Goal: Information Seeking & Learning: Understand process/instructions

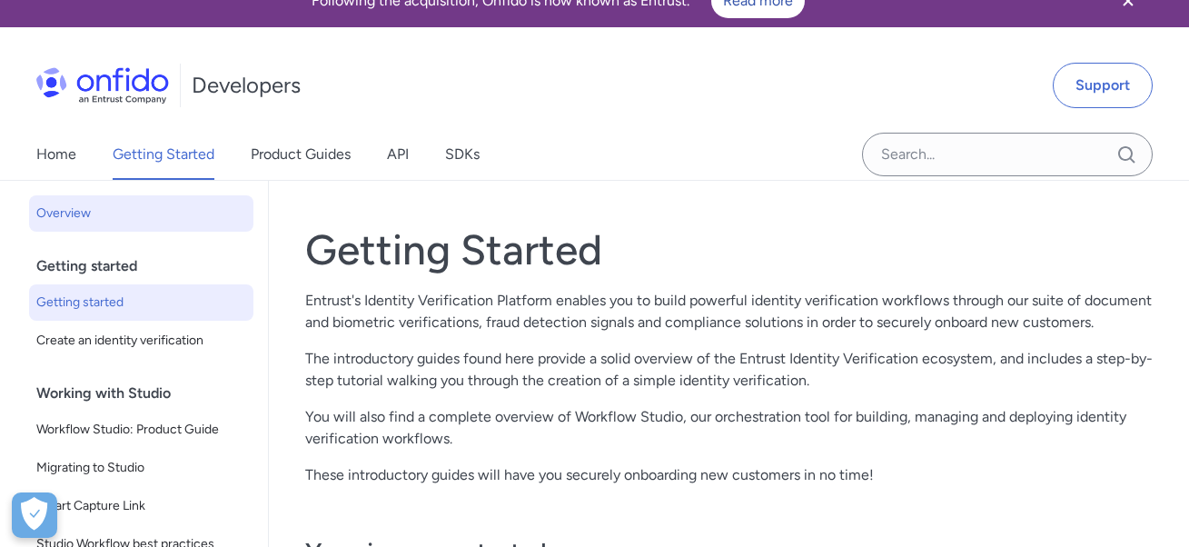
click at [192, 313] on span "Getting started" at bounding box center [141, 303] width 210 height 22
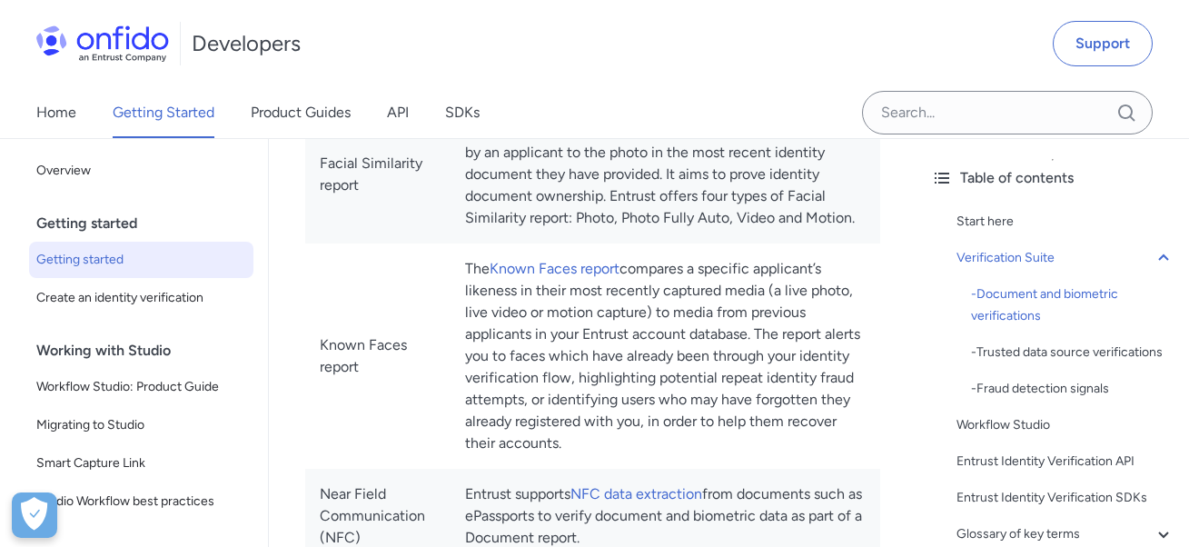
scroll to position [1034, 0]
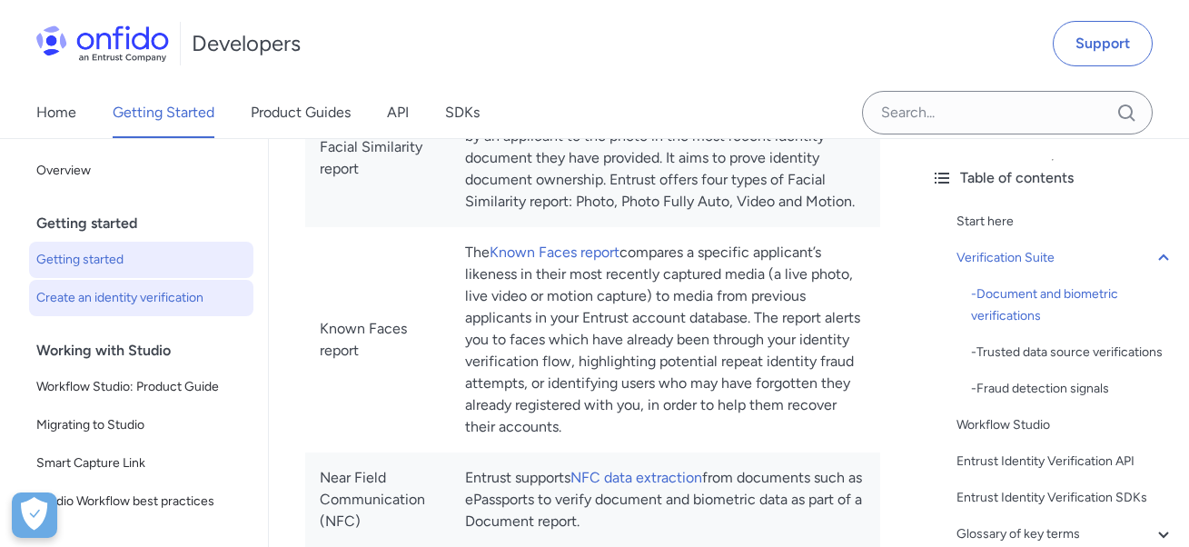
click at [164, 288] on span "Create an identity verification" at bounding box center [141, 298] width 210 height 22
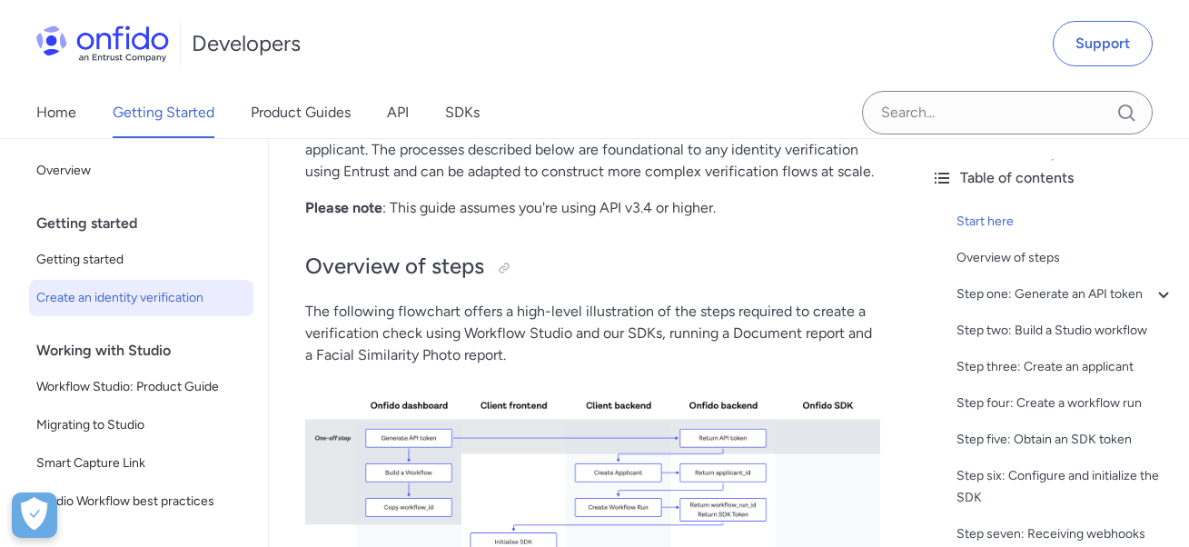
scroll to position [326, 0]
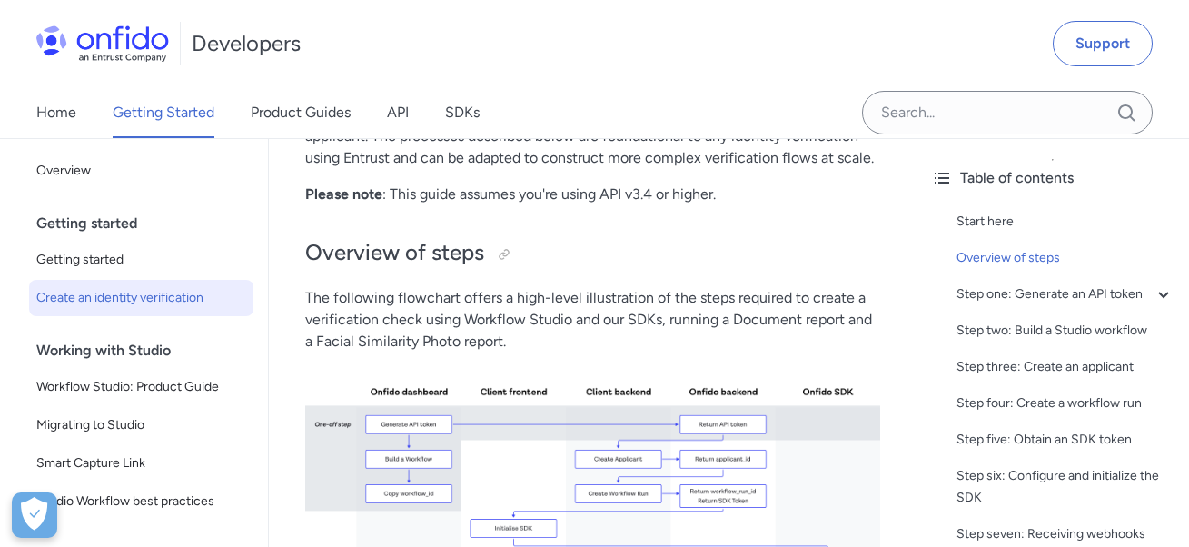
drag, startPoint x: 246, startPoint y: 509, endPoint x: 244, endPoint y: 531, distance: 21.9
click at [244, 531] on div "Back to Home Overview Getting started Getting started Create an identity verifi…" at bounding box center [134, 373] width 268 height 471
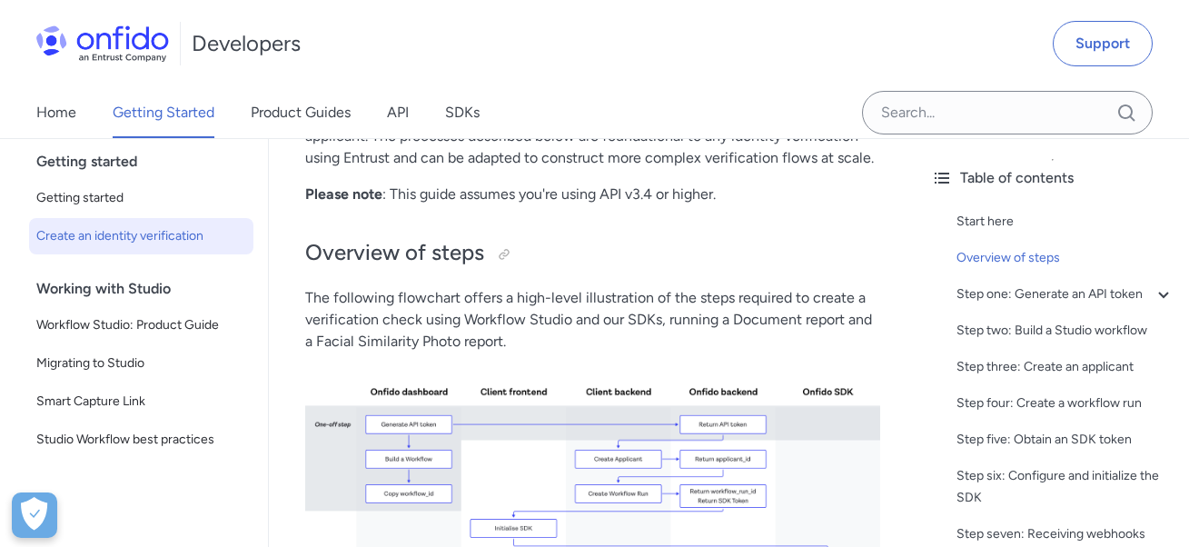
click at [442, 111] on div "Home Getting Started Product Guides API SDKs" at bounding box center [276, 112] width 552 height 51
click at [452, 112] on link "SDKs" at bounding box center [462, 112] width 35 height 51
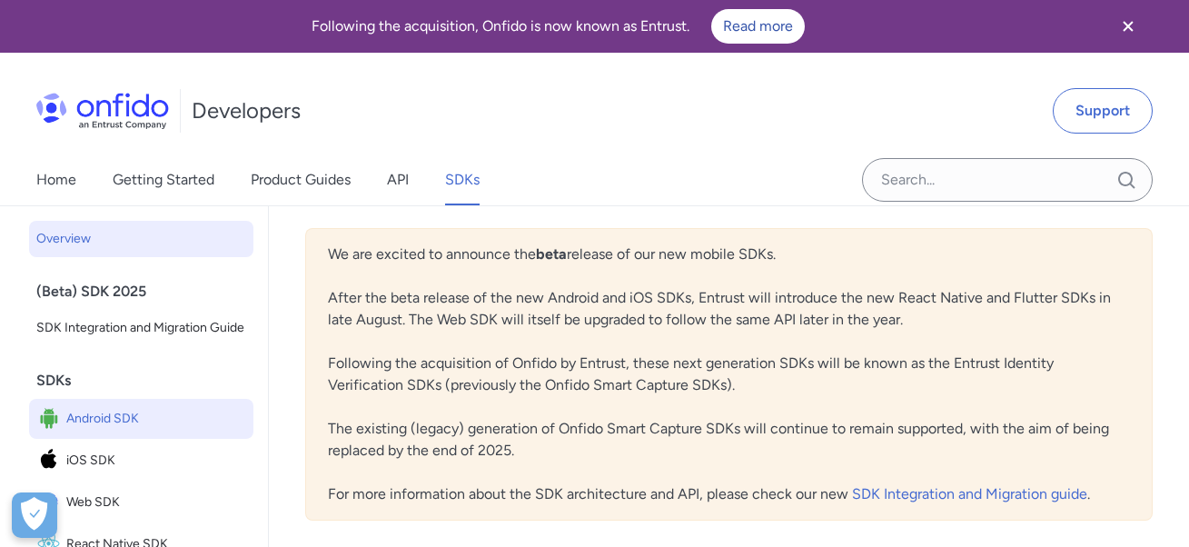
click at [162, 432] on span "Android SDK" at bounding box center [156, 418] width 180 height 25
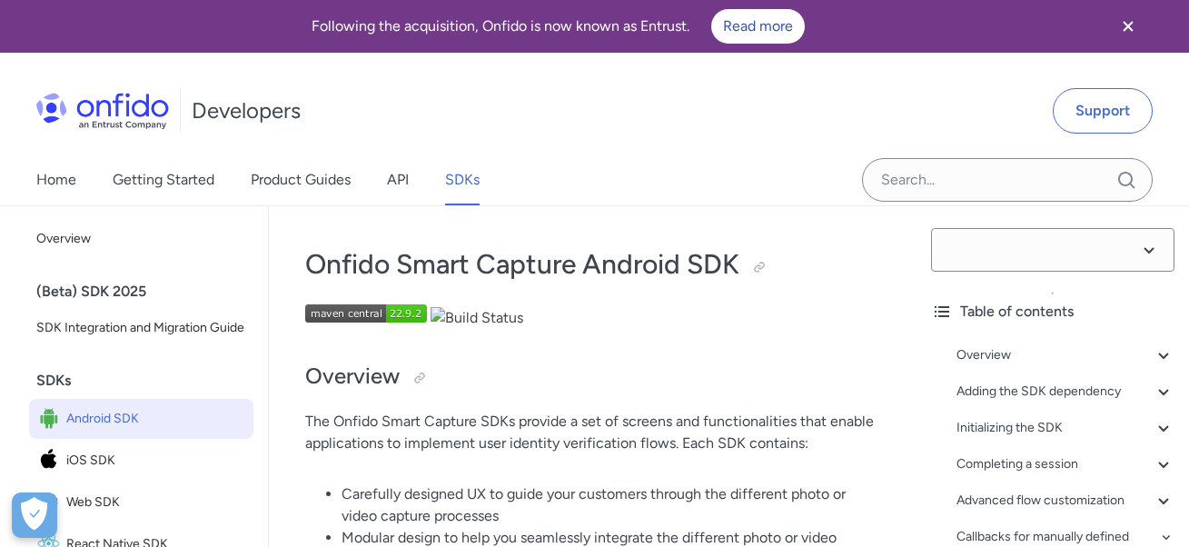
select select "23.1.0"
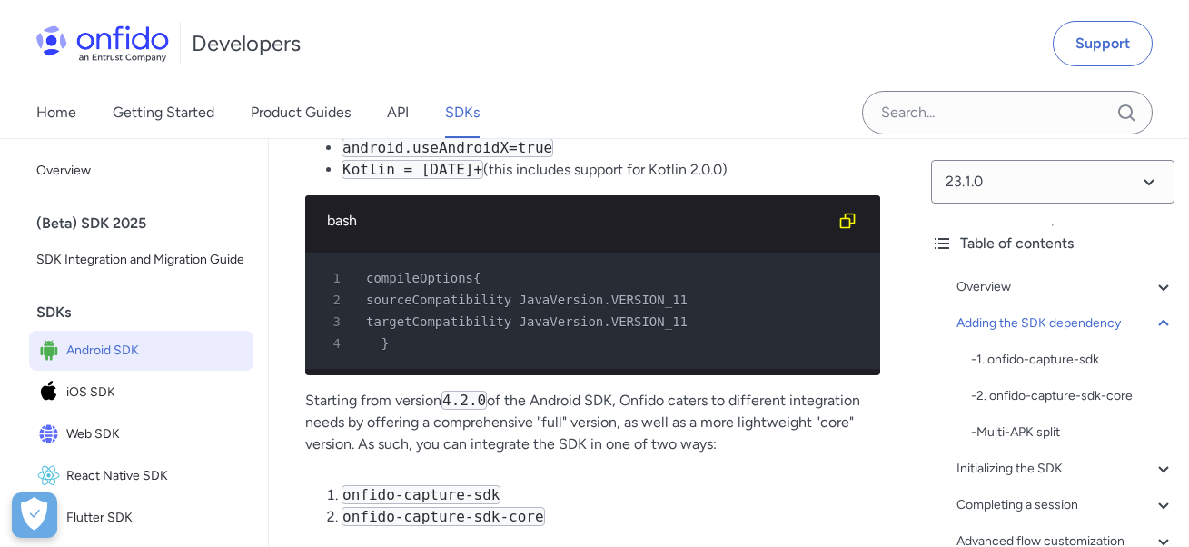
scroll to position [1516, 0]
click at [350, 442] on p "Starting from version 4.2.0 of the Android SDK, Onfido caters to different inte…" at bounding box center [592, 422] width 575 height 65
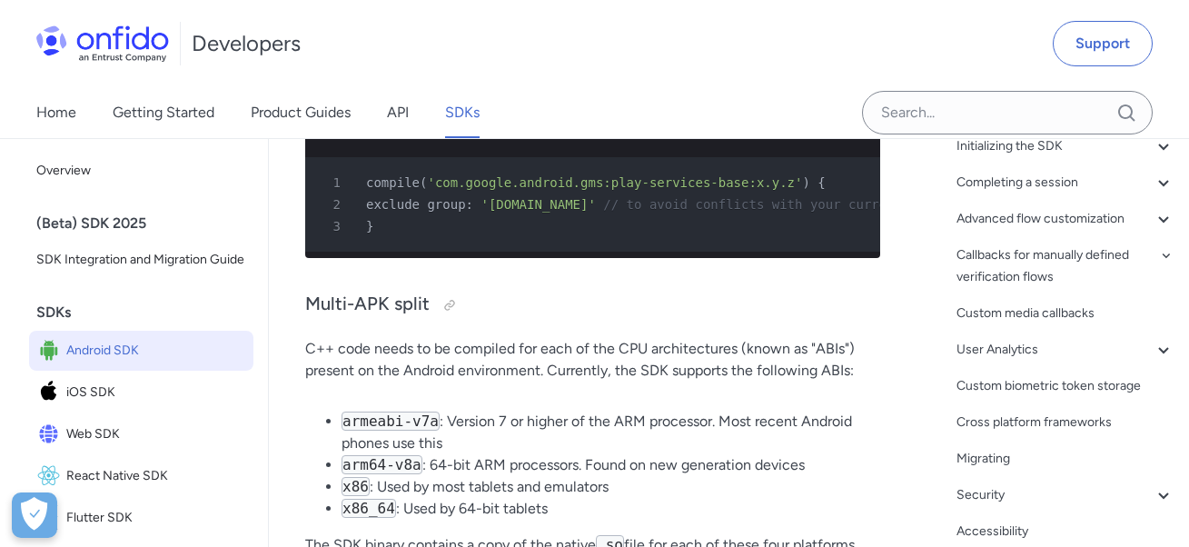
scroll to position [323, 0]
click at [311, 375] on p "C++ code needs to be compiled for each of the CPU architectures (known as "ABIs…" at bounding box center [592, 360] width 575 height 44
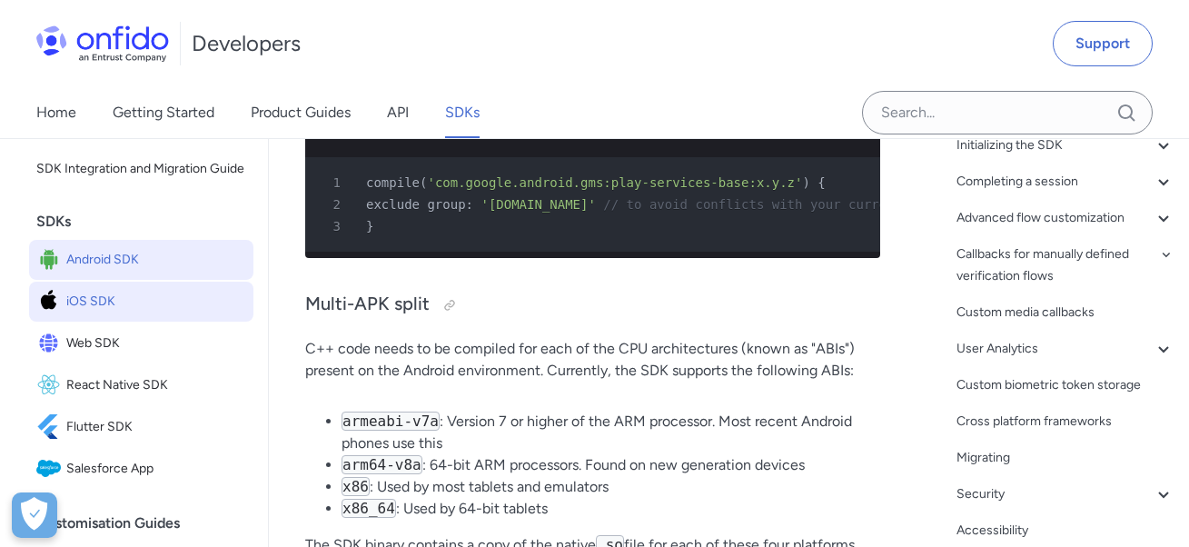
scroll to position [113, 0]
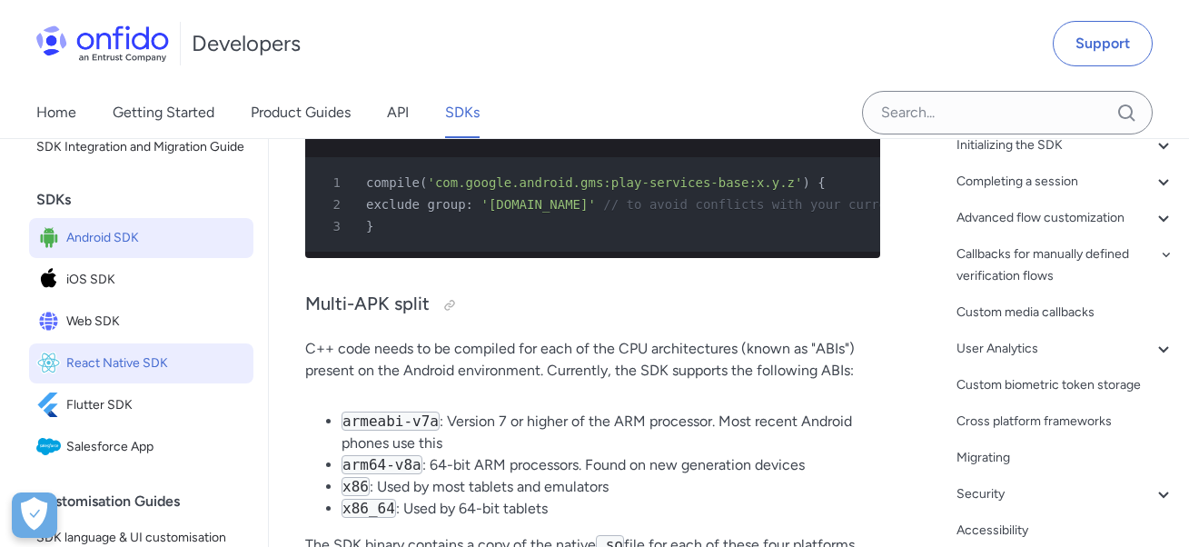
click at [107, 376] on span "React Native SDK" at bounding box center [156, 363] width 180 height 25
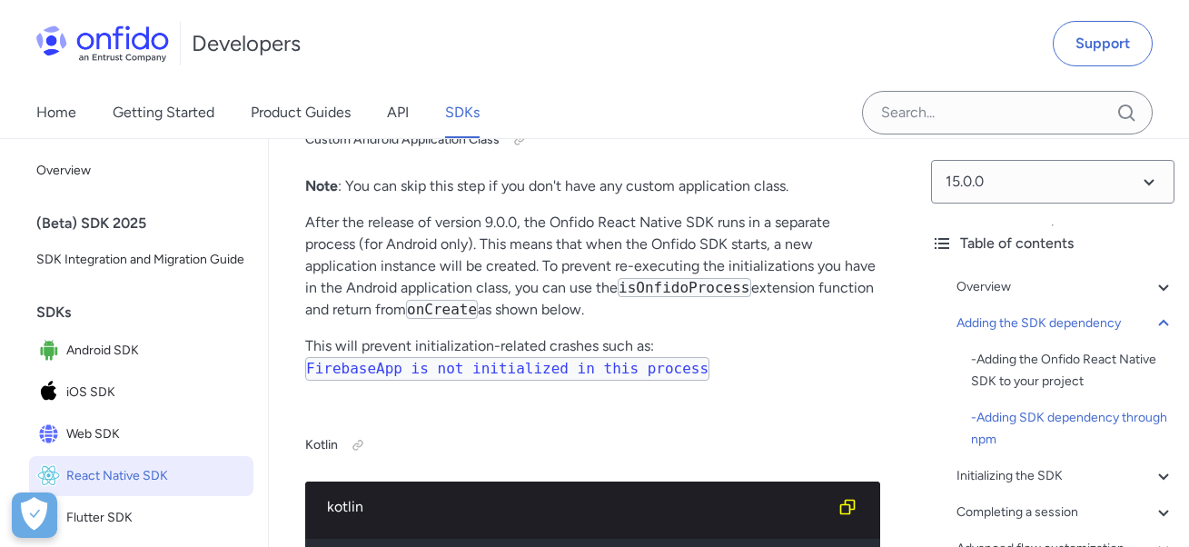
scroll to position [2727, 0]
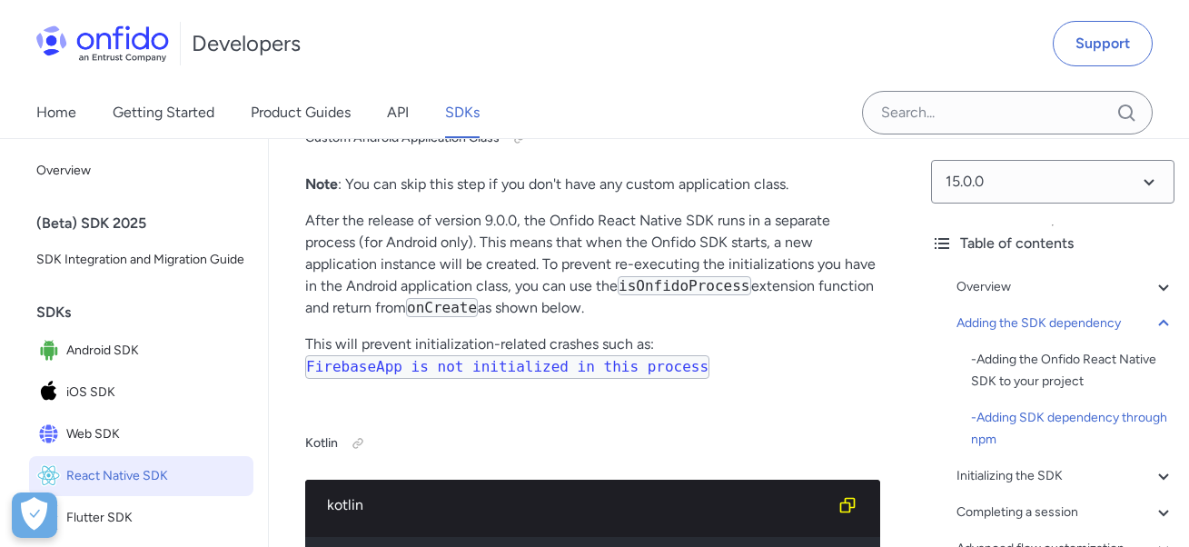
click at [768, 393] on p "This will prevent initialization-related crashes such as: FirebaseApp is not in…" at bounding box center [592, 363] width 575 height 60
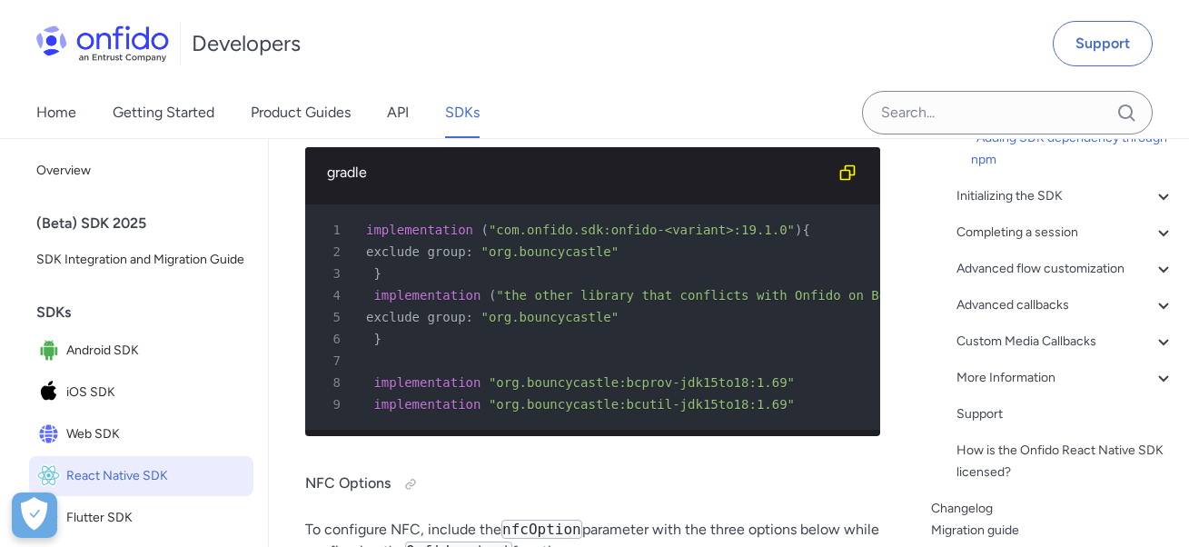
scroll to position [276, 0]
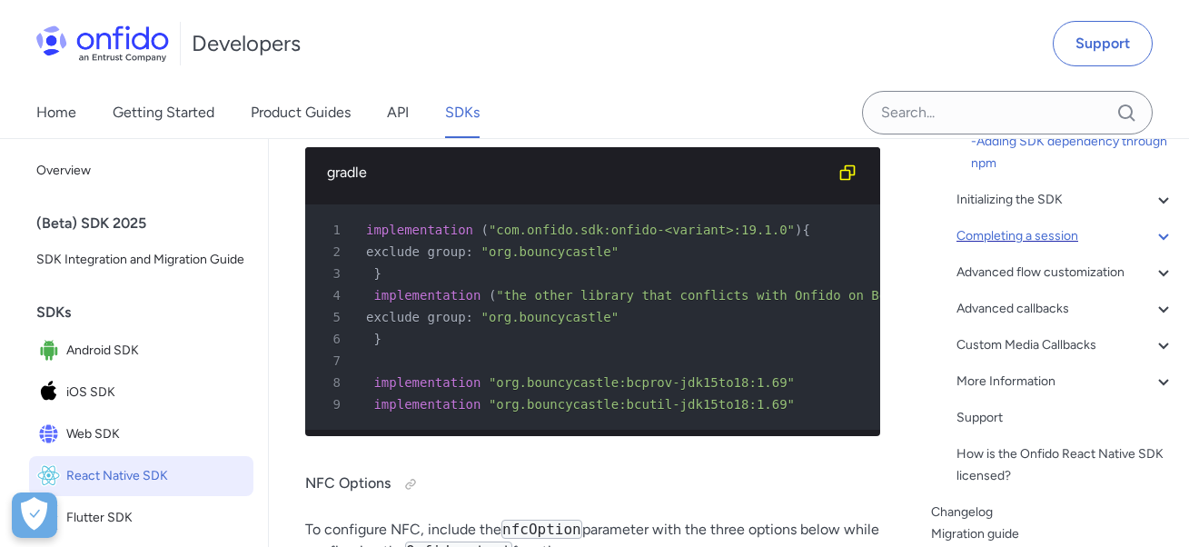
click at [1072, 239] on div "Completing a session" at bounding box center [1066, 236] width 218 height 22
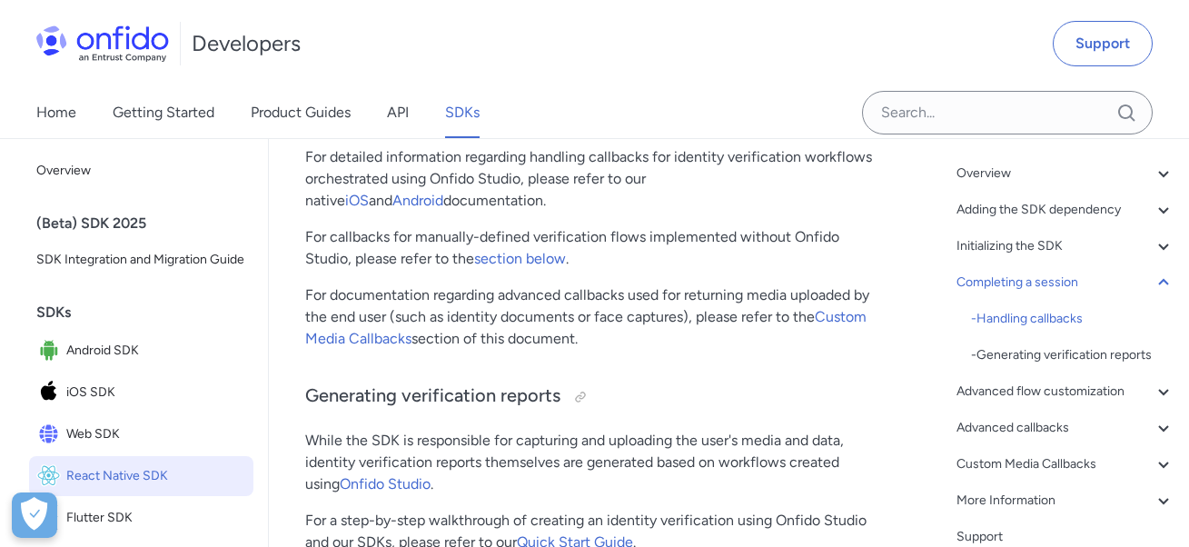
scroll to position [103, 0]
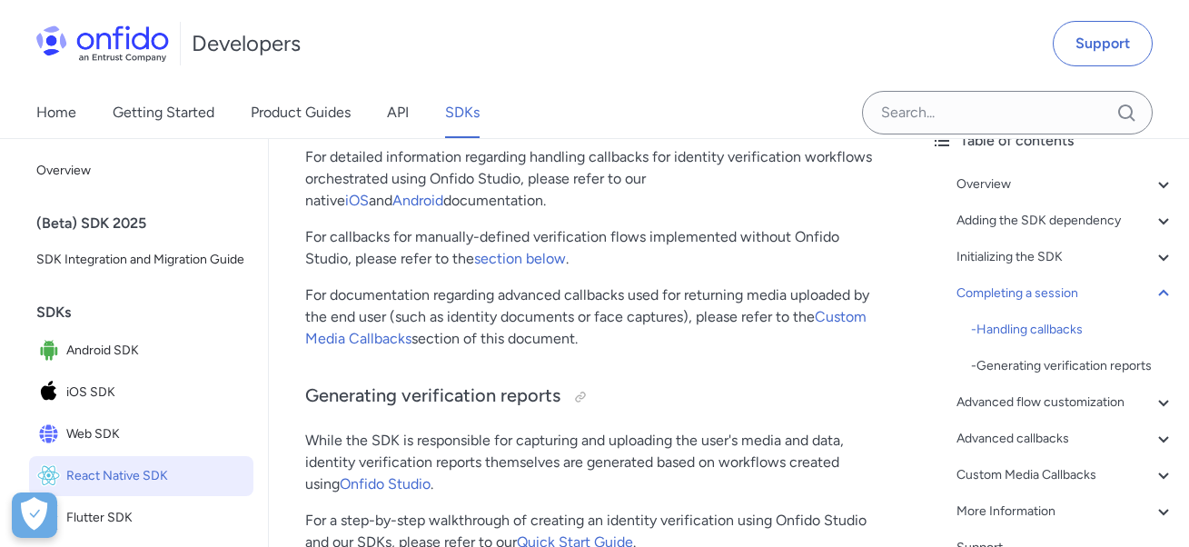
click at [1101, 243] on div "Overview - Environments and testing with the SDK - Going Live Adding the SDK de…" at bounding box center [1052, 398] width 243 height 465
click at [1117, 257] on div "Initializing the SDK" at bounding box center [1066, 257] width 218 height 22
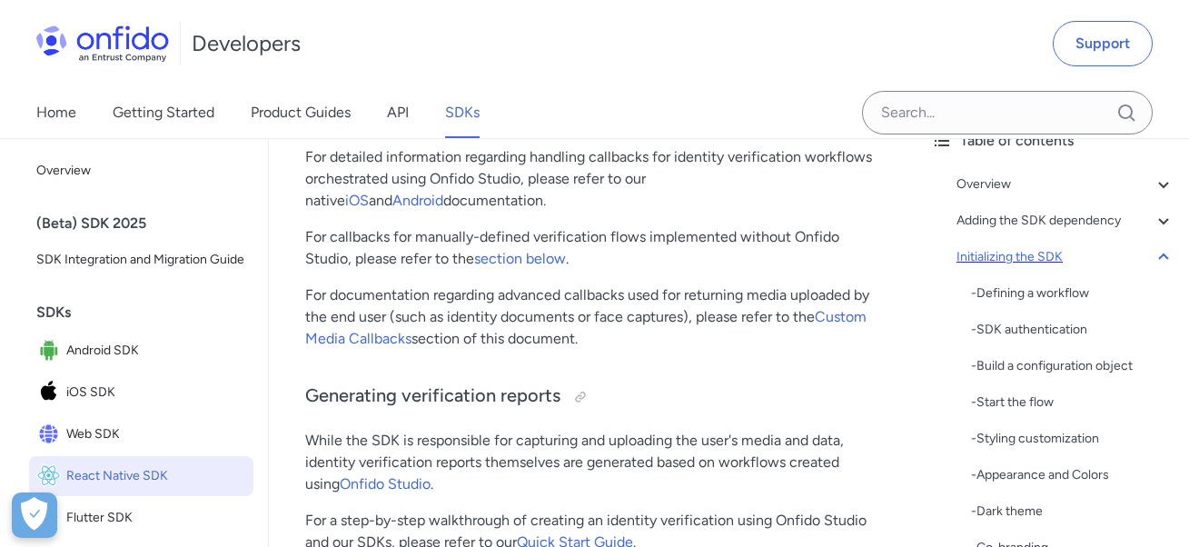
scroll to position [7222, 0]
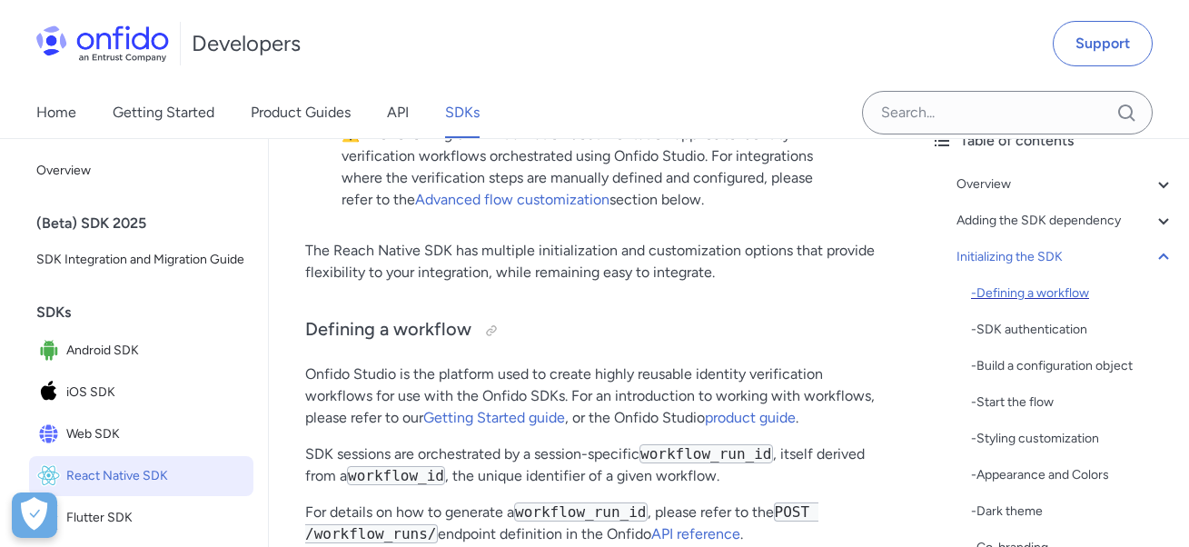
click at [1087, 296] on div "- Defining a workflow" at bounding box center [1073, 294] width 204 height 22
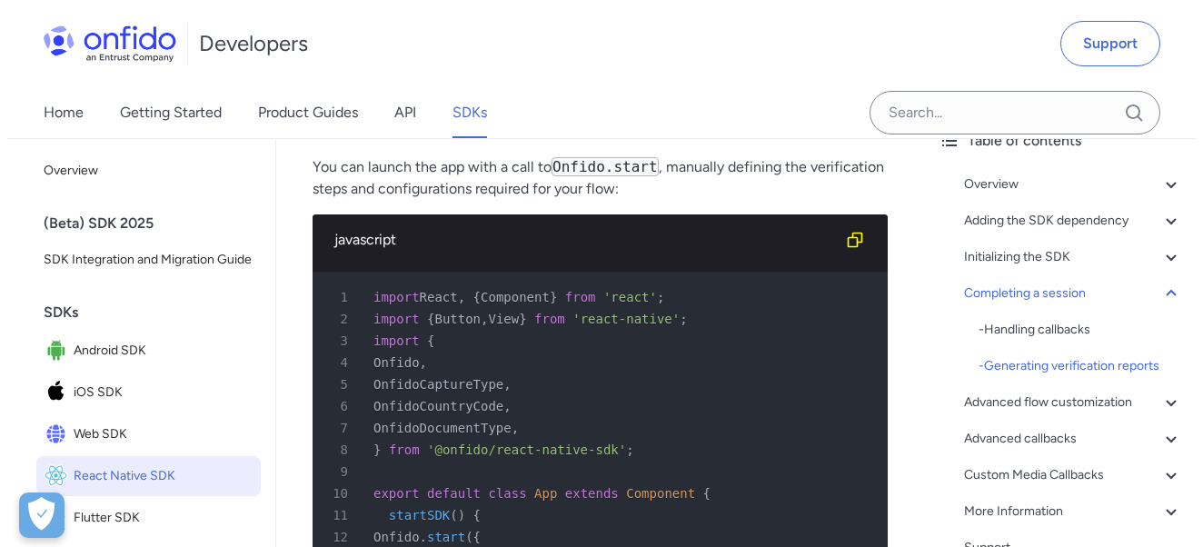
scroll to position [15650, 0]
